Goal: Task Accomplishment & Management: Use online tool/utility

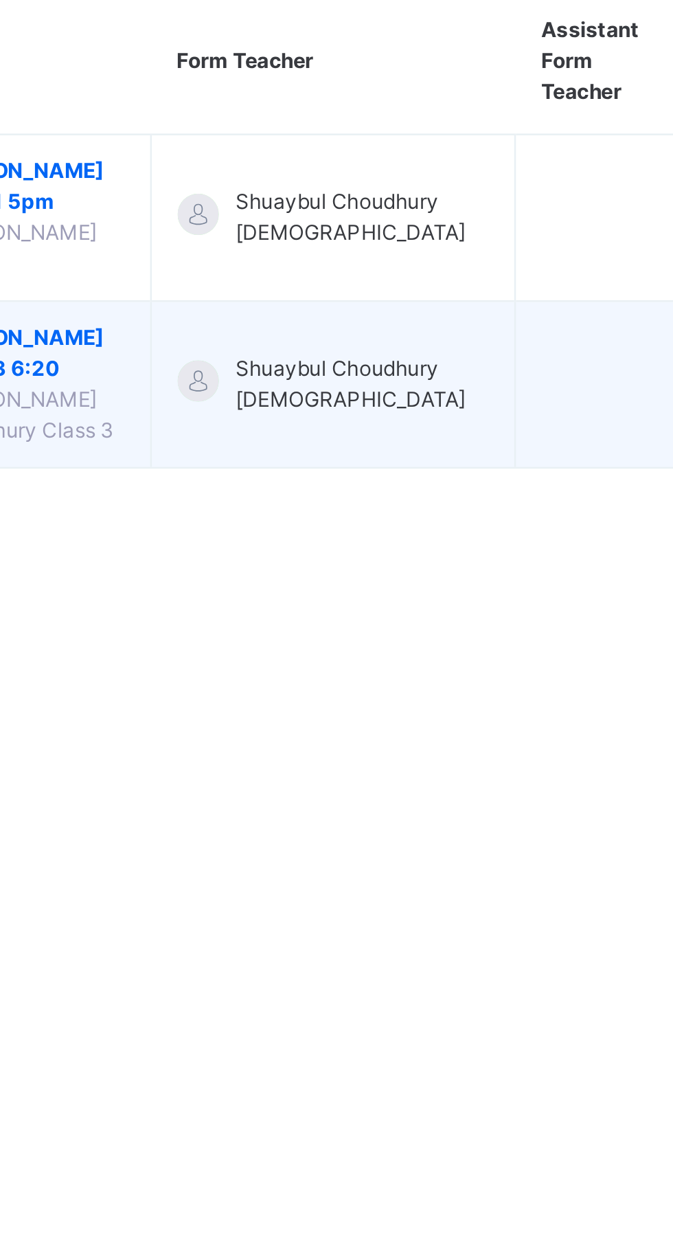
click at [430, 331] on span "Shuaybul Choudhury [DEMOGRAPHIC_DATA]" at bounding box center [409, 320] width 101 height 25
click at [385, 354] on td "Shuaybul Choudhury [DEMOGRAPHIC_DATA]" at bounding box center [397, 321] width 146 height 67
click at [484, 333] on td at bounding box center [504, 321] width 66 height 67
click at [280, 321] on span "[PERSON_NAME] Class 3 6:20" at bounding box center [275, 308] width 78 height 25
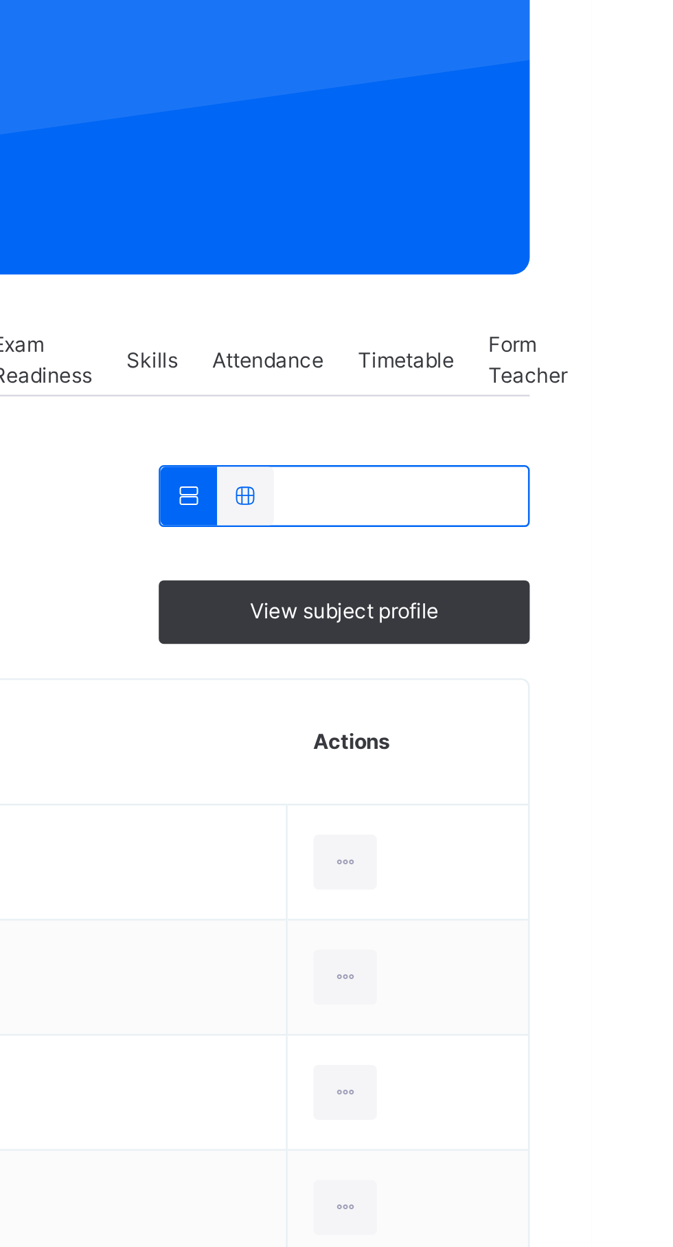
click at [561, 317] on span "Attendance" at bounding box center [543, 311] width 45 height 12
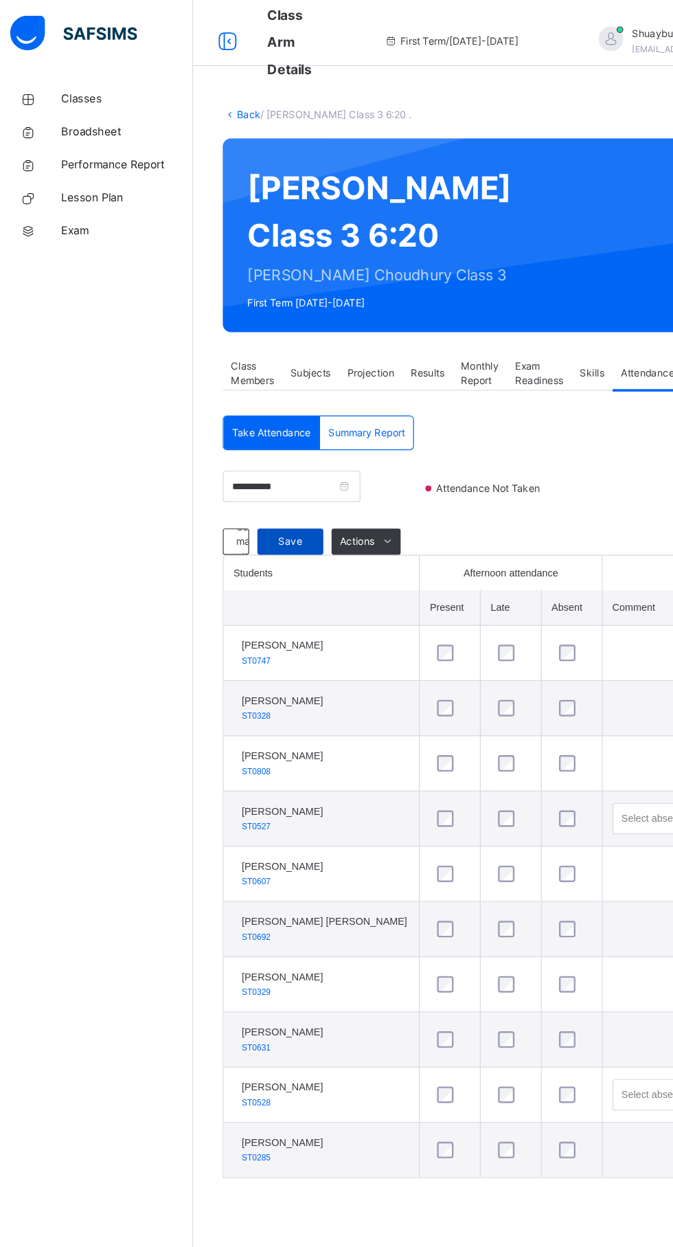
click at [264, 462] on div "Save" at bounding box center [245, 451] width 55 height 22
